Goal: Information Seeking & Learning: Compare options

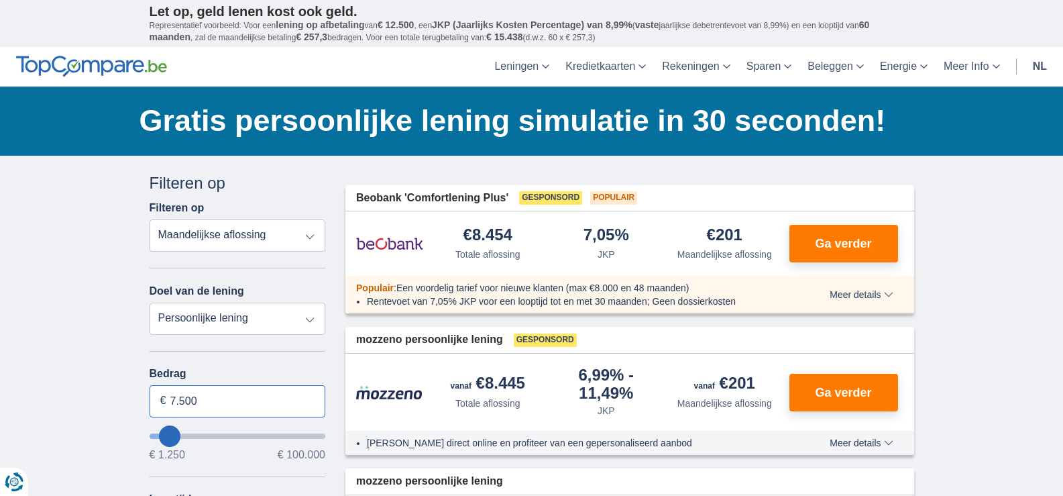
drag, startPoint x: 199, startPoint y: 397, endPoint x: 169, endPoint y: 397, distance: 29.5
click at [169, 397] on input "7.500" at bounding box center [238, 401] width 176 height 32
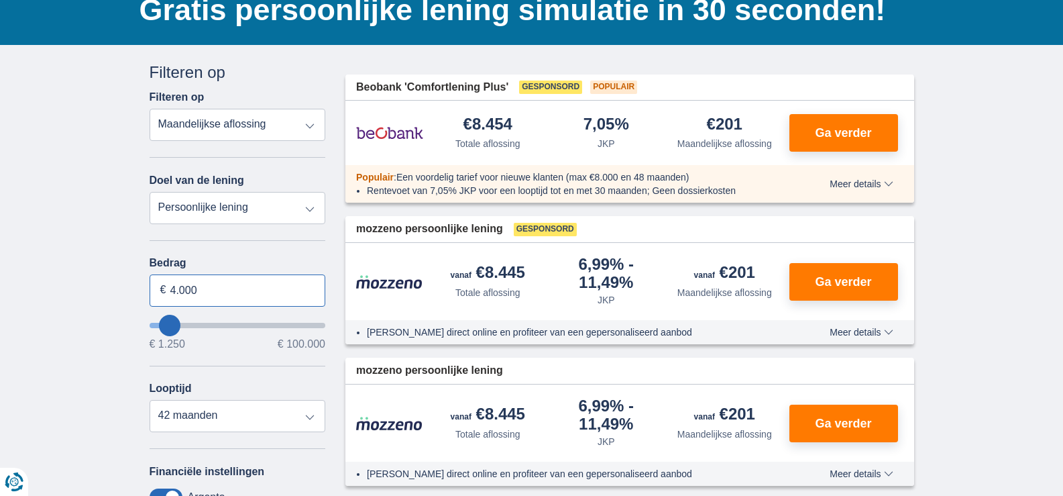
scroll to position [134, 0]
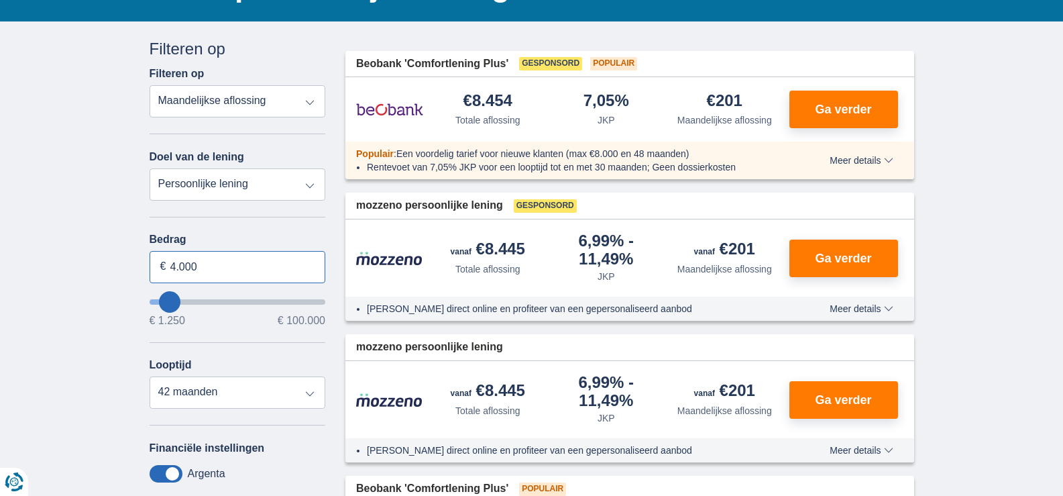
type input "4.000"
type input "4250"
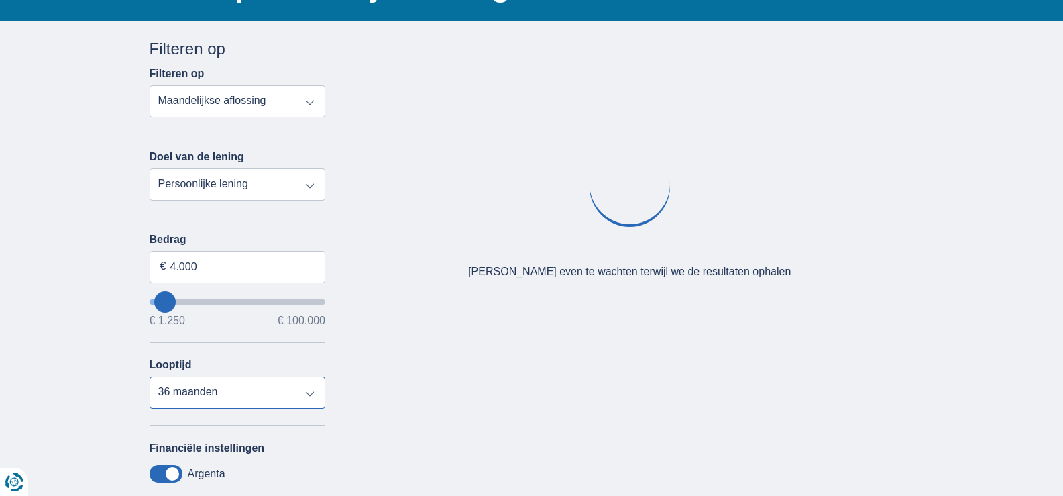
select select "18"
click at [150, 376] on select "12 maanden 18 maanden 24 maanden 30 maanden 36 maanden" at bounding box center [238, 392] width 176 height 32
type input "1.250"
type input "1250"
select select "24"
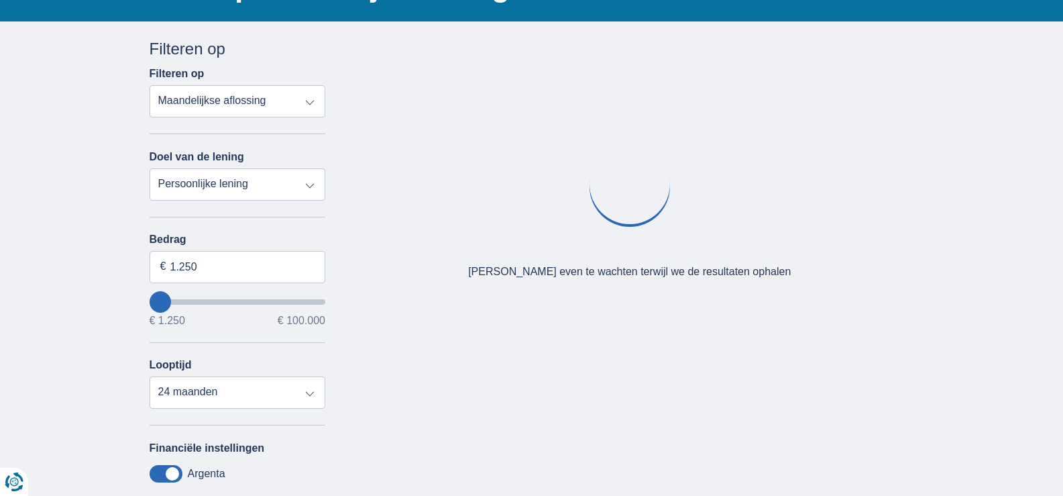
type input "2.250"
type input "4250"
type input "4.250"
select select "36"
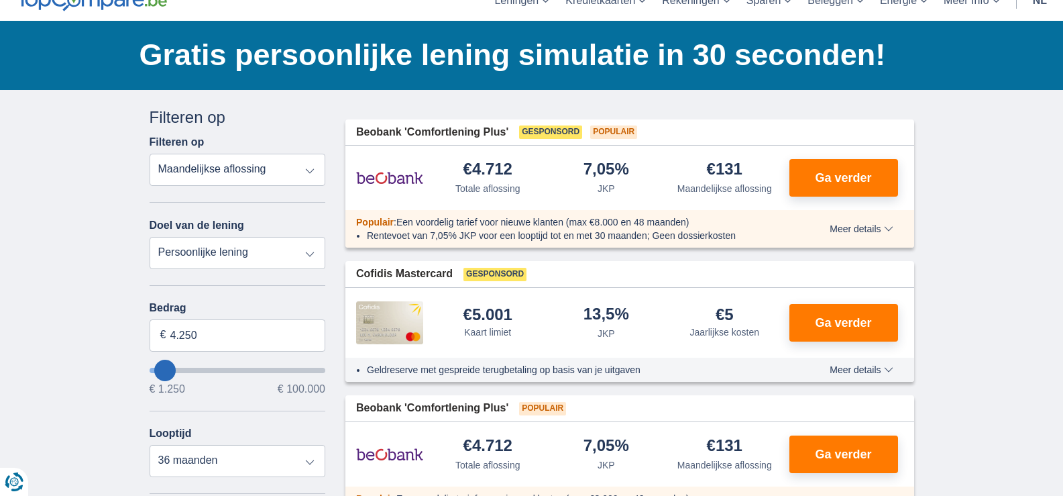
scroll to position [0, 0]
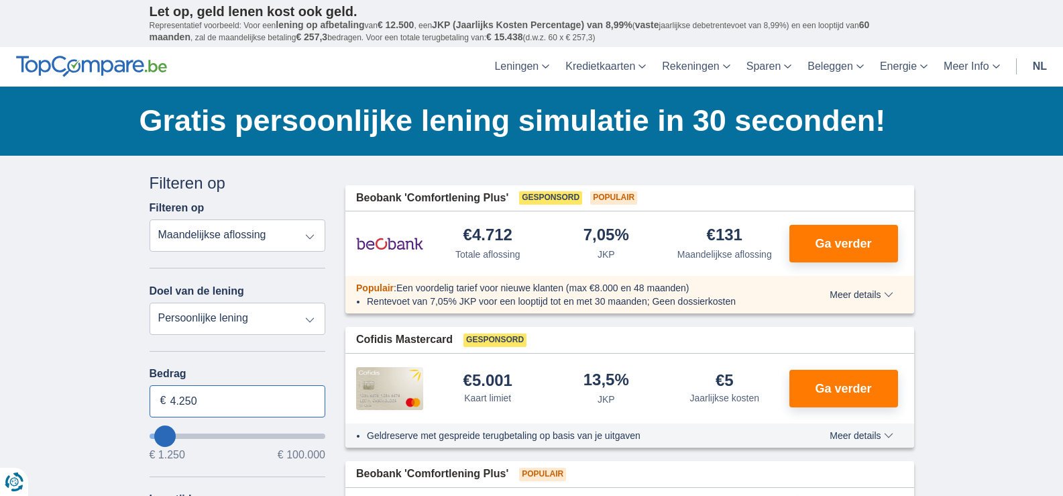
drag, startPoint x: 197, startPoint y: 403, endPoint x: 170, endPoint y: 402, distance: 26.8
click at [170, 402] on input "4.250" at bounding box center [238, 401] width 176 height 32
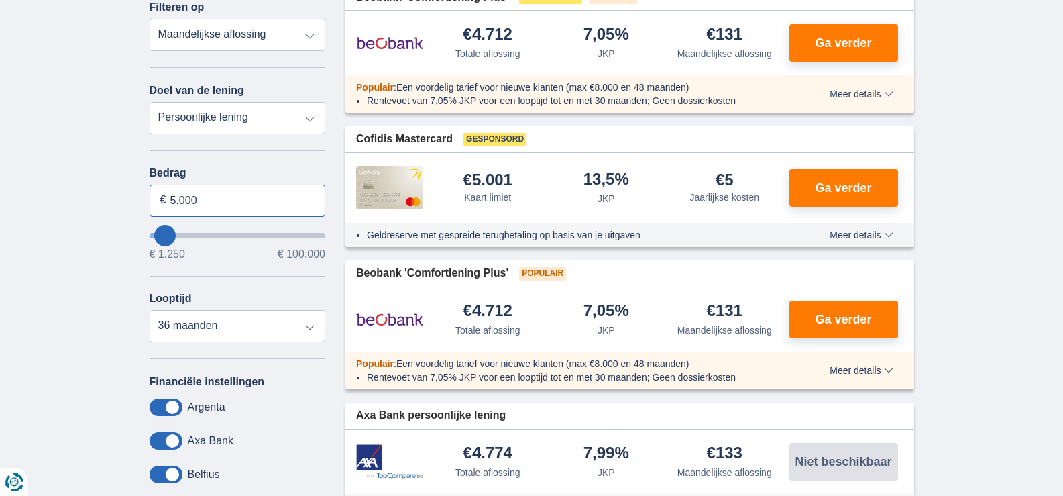
scroll to position [201, 0]
type input "5.000"
type input "5250"
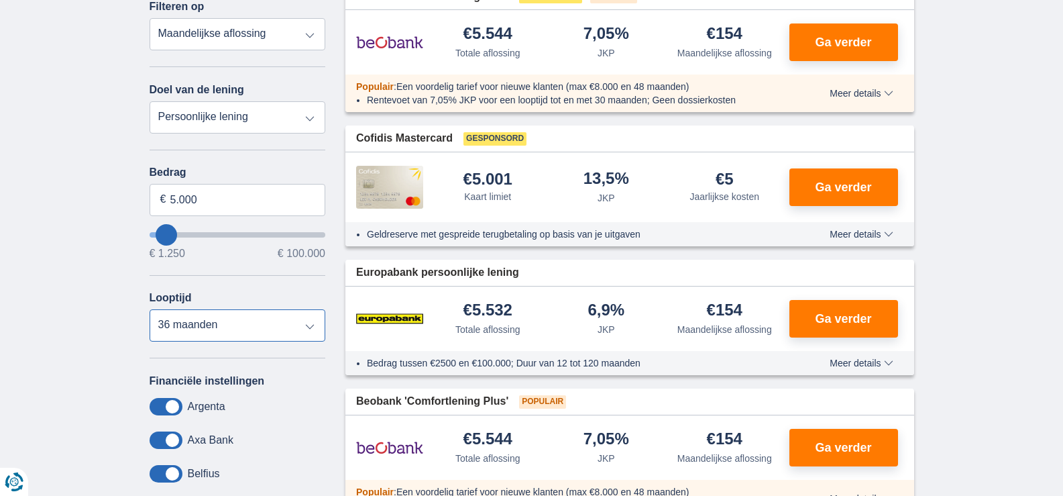
select select "18"
click at [150, 309] on select "12 maanden 18 maanden 24 maanden 30 maanden 36 maanden" at bounding box center [238, 325] width 176 height 32
